Goal: Information Seeking & Learning: Check status

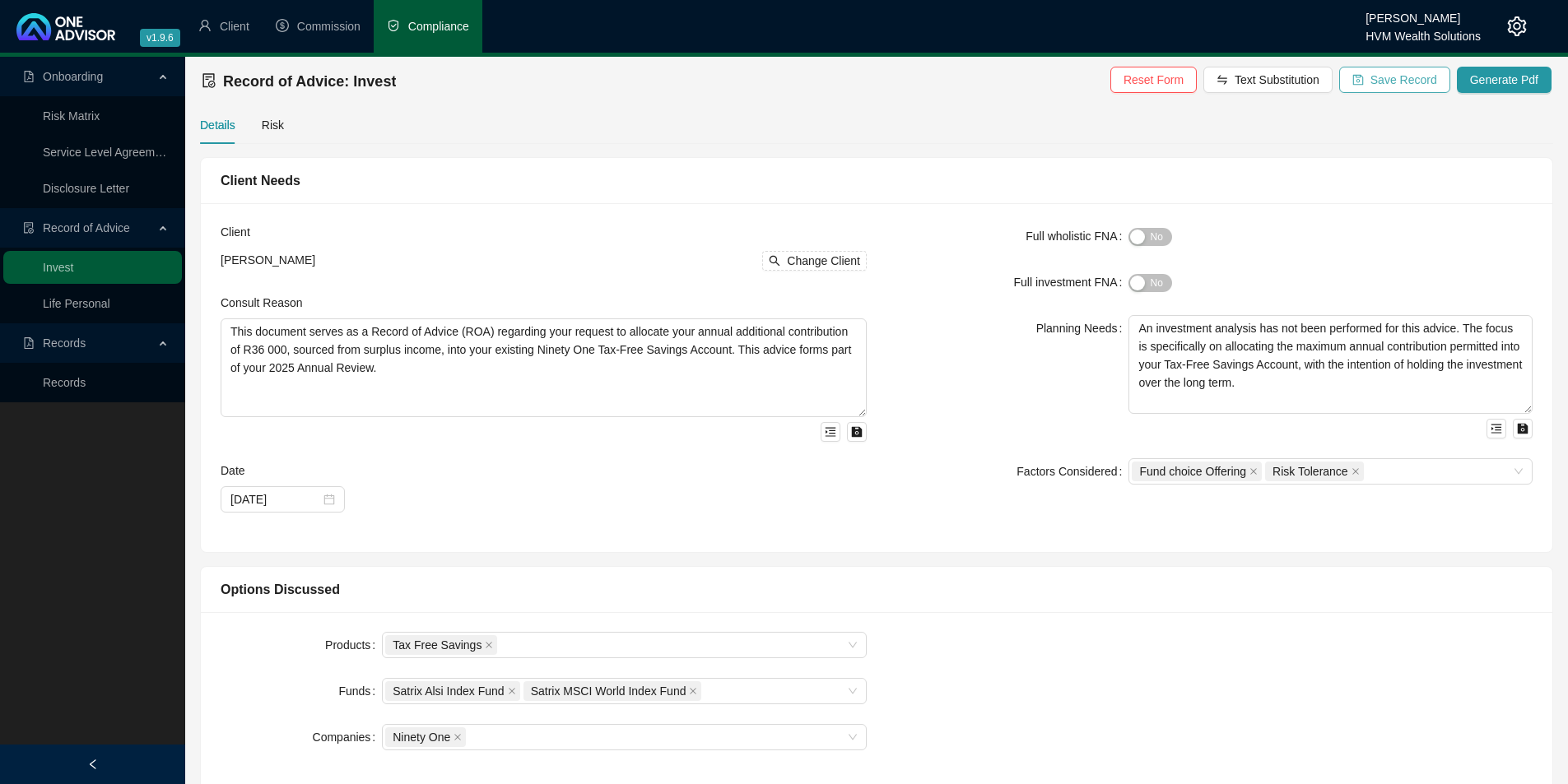
click at [1411, 78] on span "Save Record" at bounding box center [1404, 79] width 67 height 19
click at [312, 35] on li "Commission" at bounding box center [319, 26] width 111 height 53
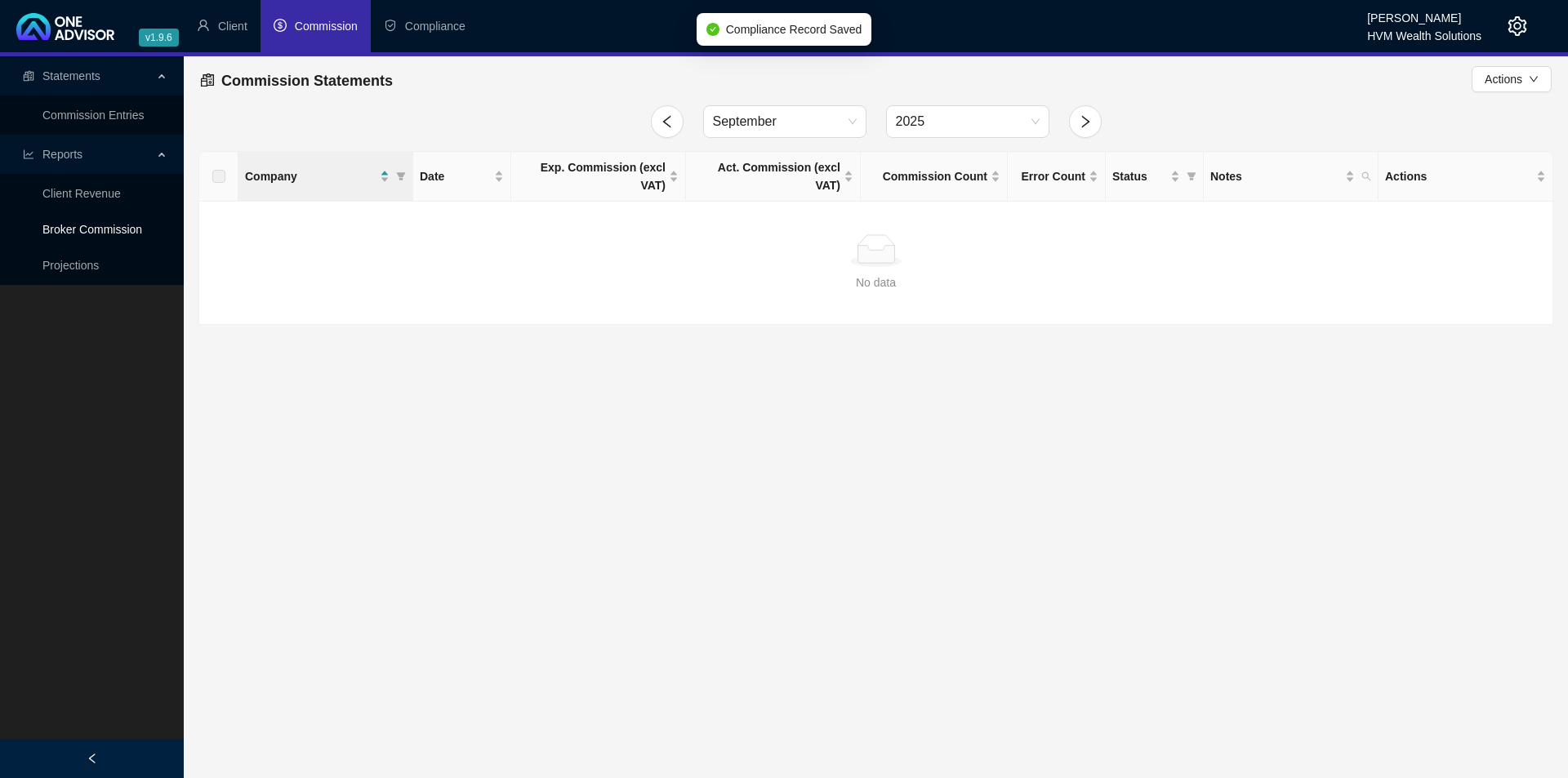
click at [81, 223] on link "Broker Commission" at bounding box center [93, 229] width 100 height 13
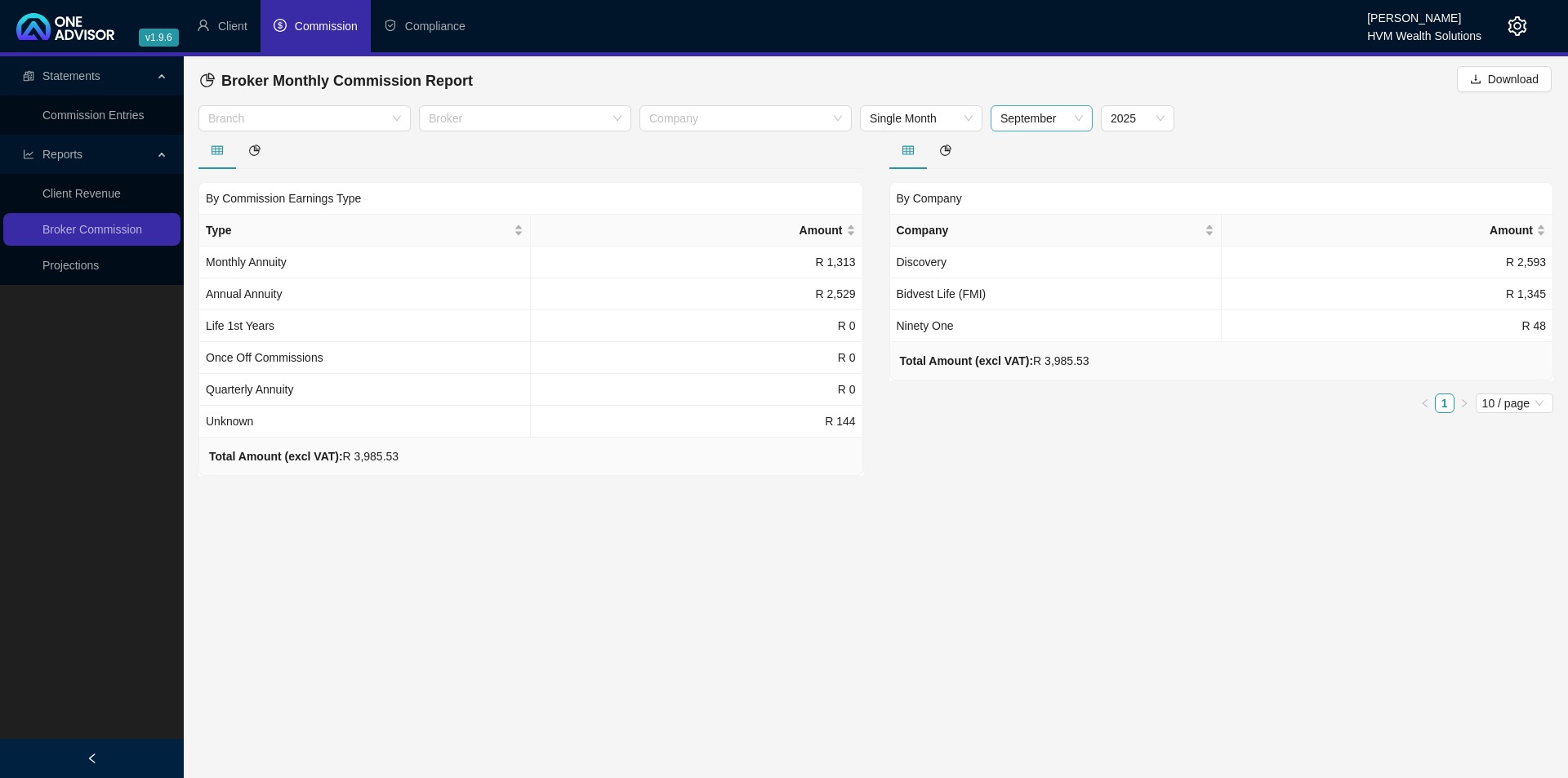
click at [1067, 116] on span "September" at bounding box center [1042, 118] width 82 height 25
click at [1028, 310] on div "August" at bounding box center [1041, 307] width 76 height 18
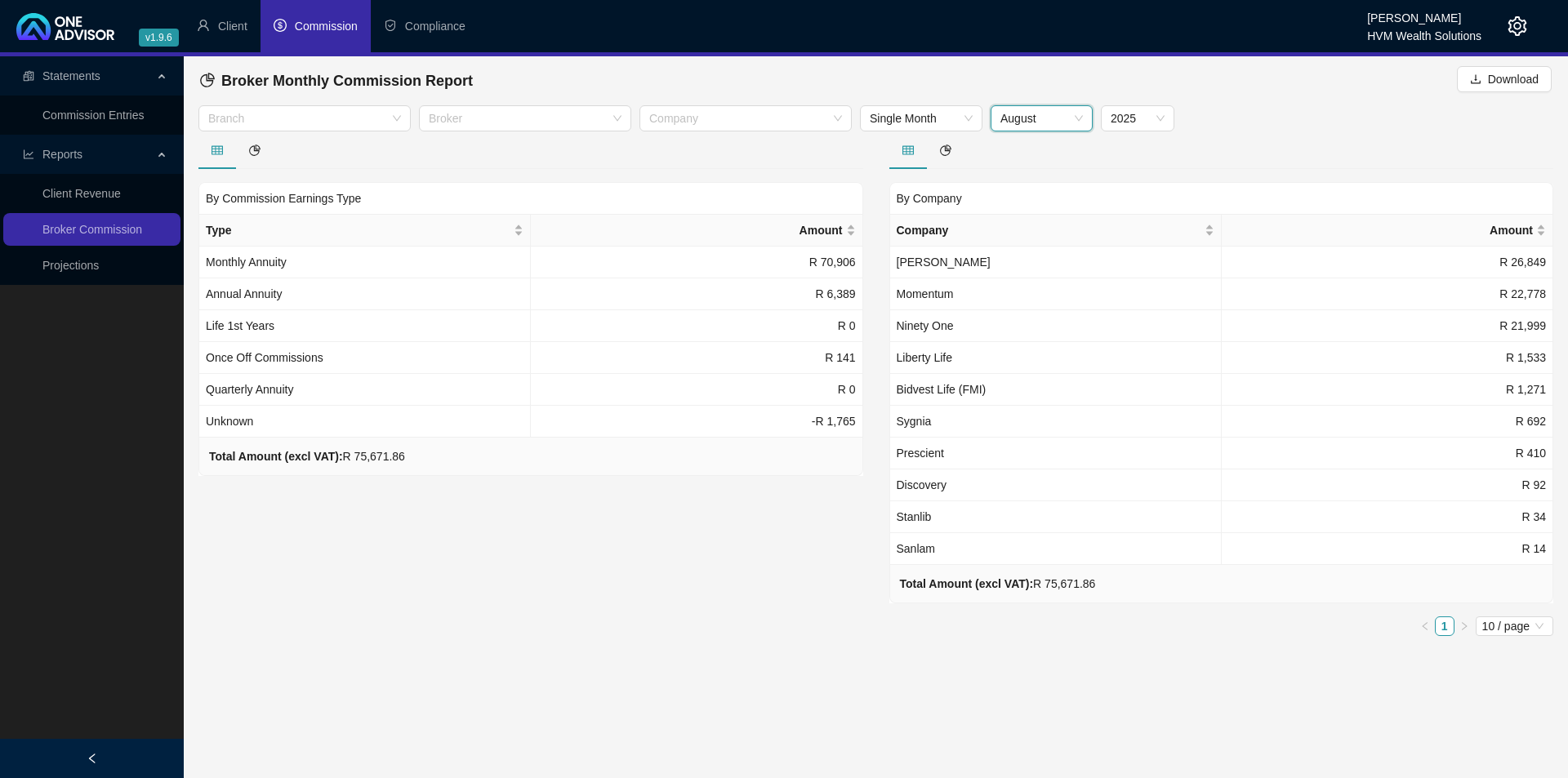
click at [1043, 119] on span "August" at bounding box center [1042, 118] width 82 height 25
click at [1038, 330] on div "September" at bounding box center [1041, 333] width 76 height 18
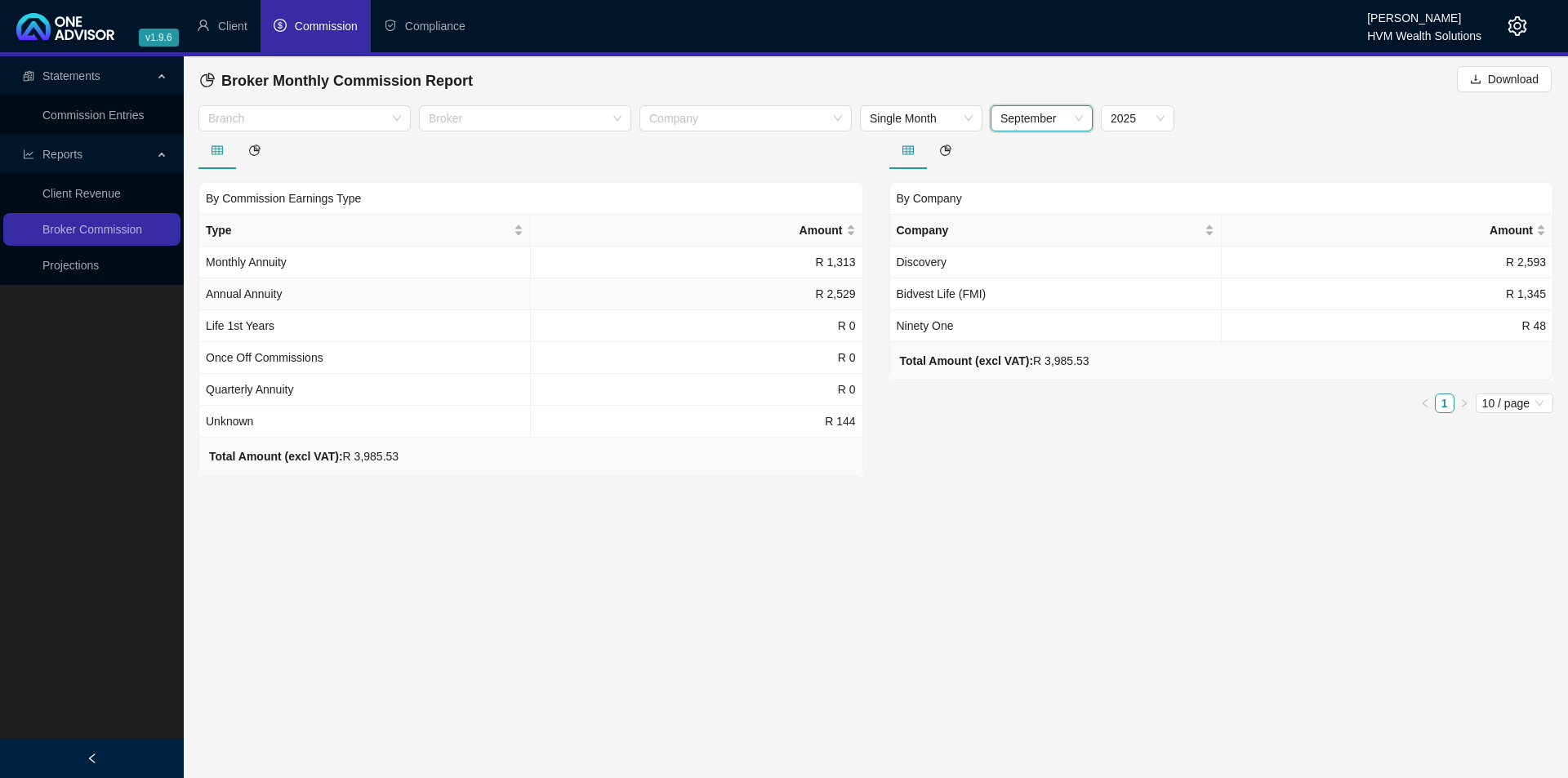
click at [265, 299] on span "Annual Annuity" at bounding box center [243, 293] width 76 height 13
click at [91, 191] on link "Client Revenue" at bounding box center [82, 193] width 79 height 13
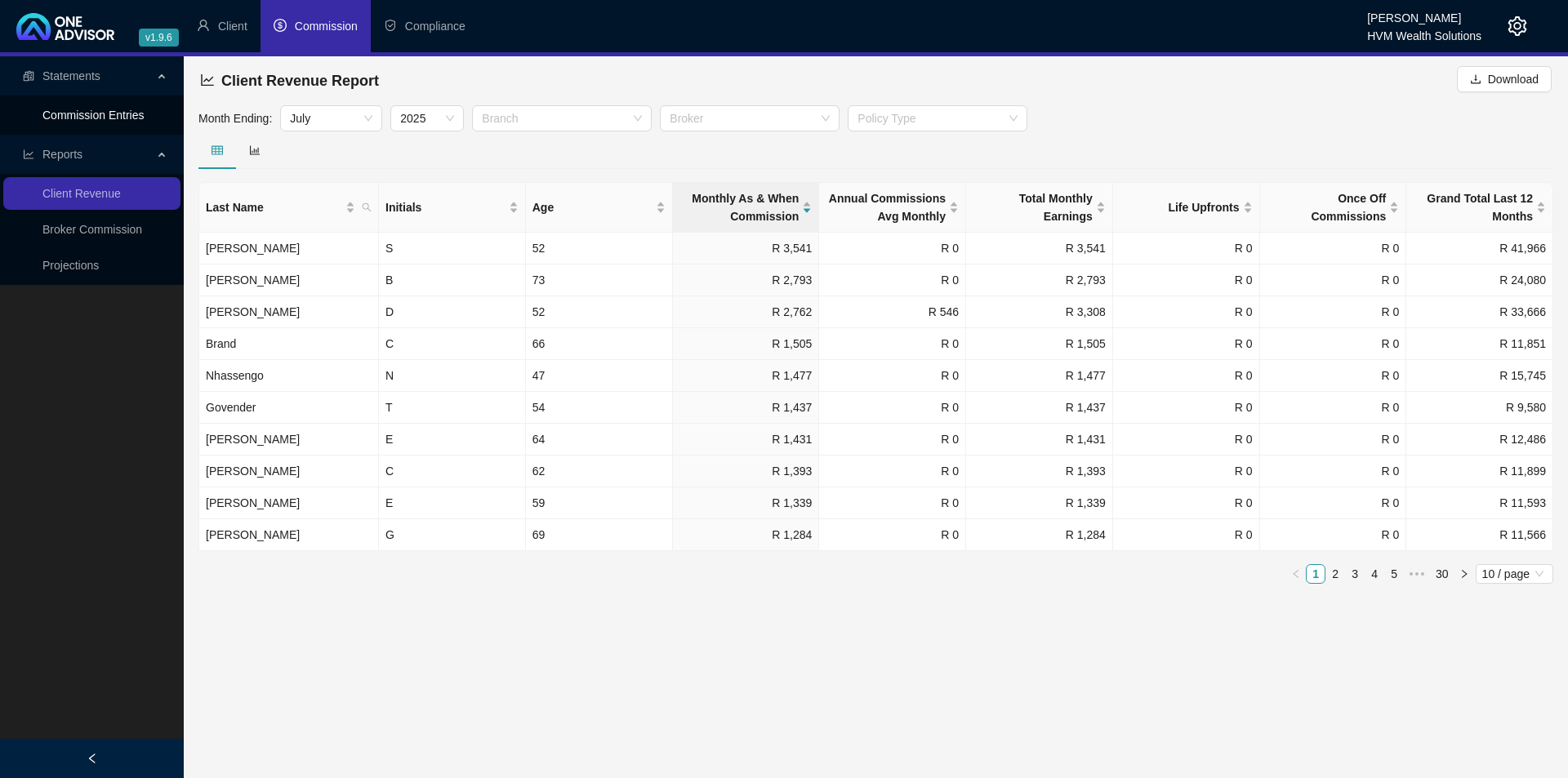
click at [86, 116] on link "Commission Entries" at bounding box center [94, 115] width 102 height 13
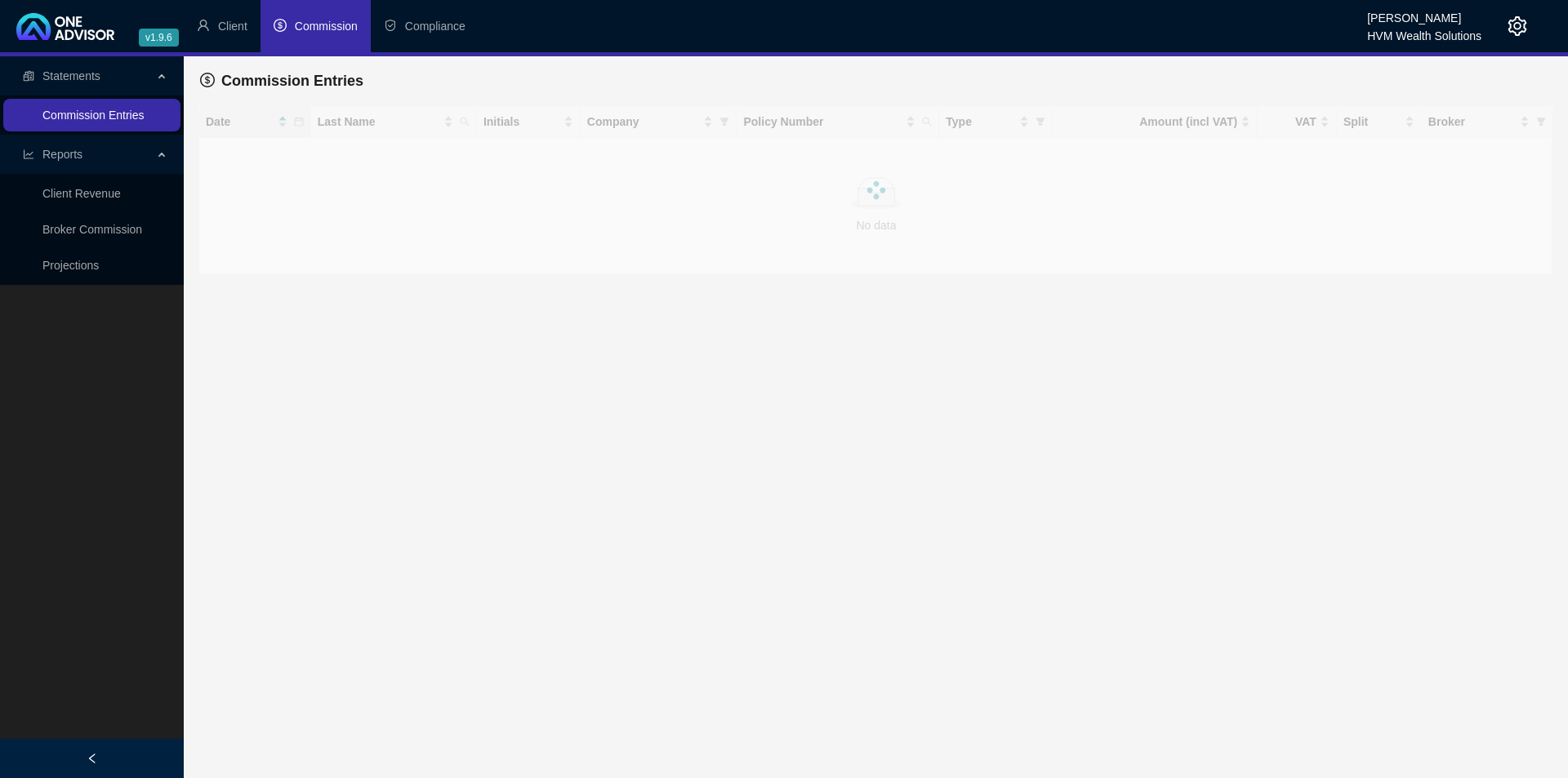
click at [136, 119] on link "Commission Entries" at bounding box center [94, 115] width 102 height 13
